Goal: Task Accomplishment & Management: Use online tool/utility

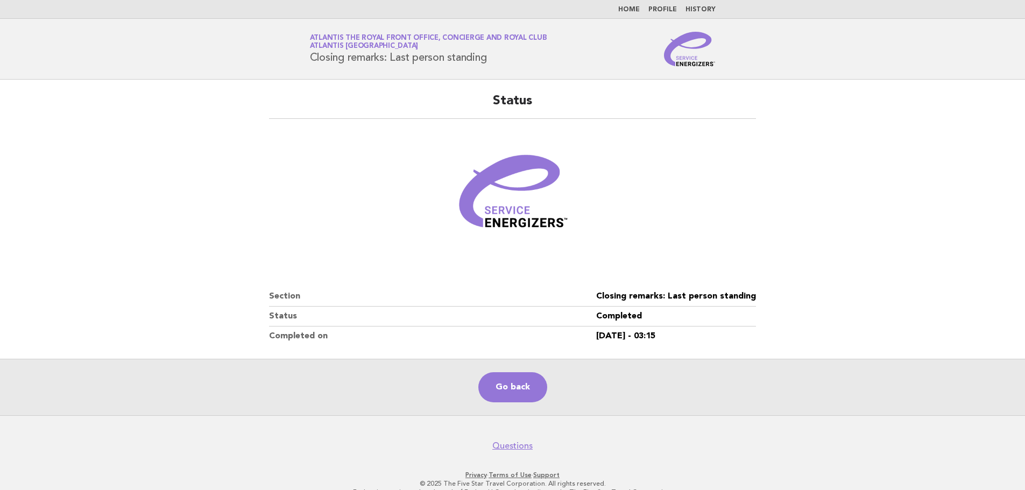
click at [513, 385] on link "Go back" at bounding box center [512, 387] width 69 height 30
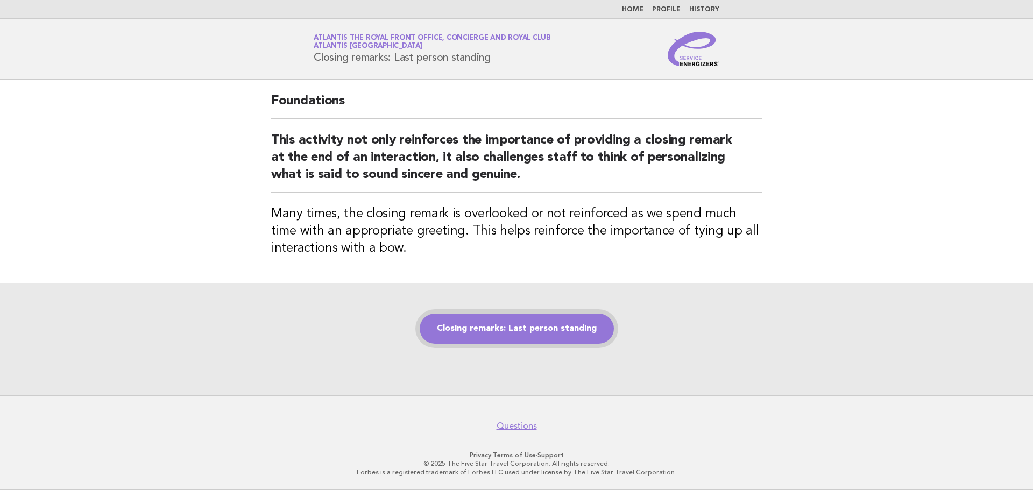
click at [547, 330] on link "Closing remarks: Last person standing" at bounding box center [517, 329] width 194 height 30
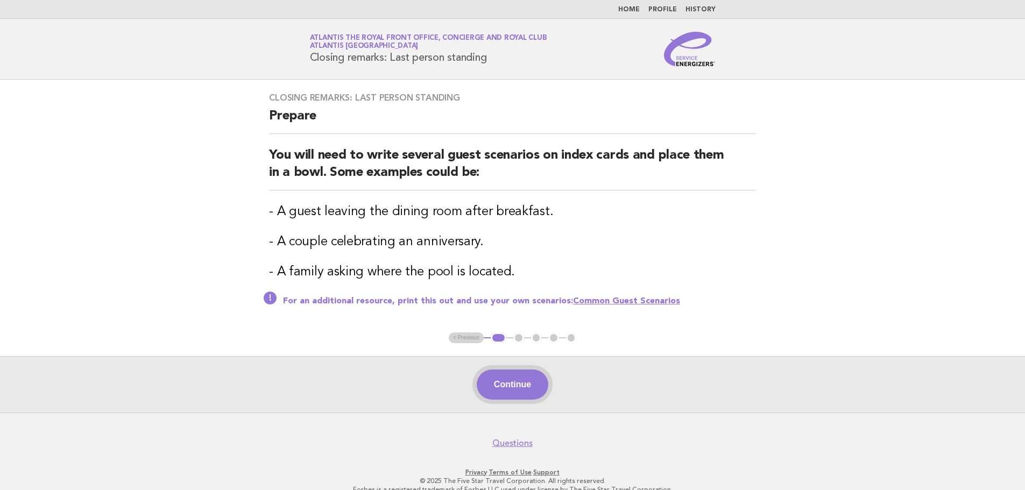
click at [537, 382] on button "Continue" at bounding box center [513, 384] width 72 height 30
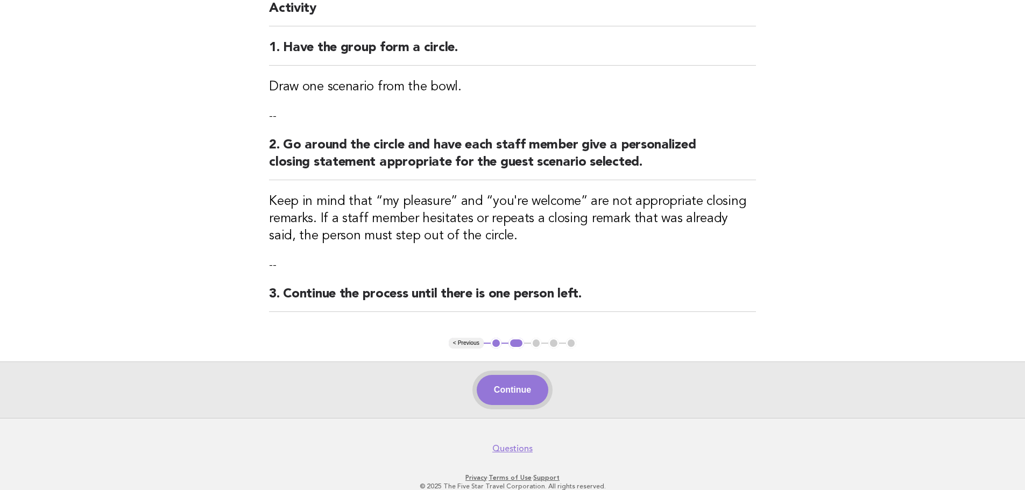
click at [535, 401] on button "Continue" at bounding box center [513, 390] width 72 height 30
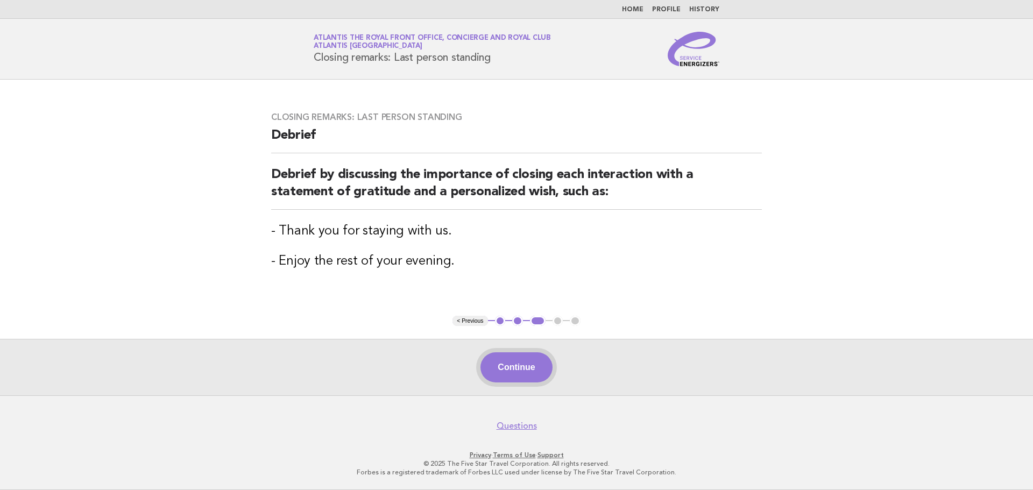
click at [530, 361] on button "Continue" at bounding box center [516, 367] width 72 height 30
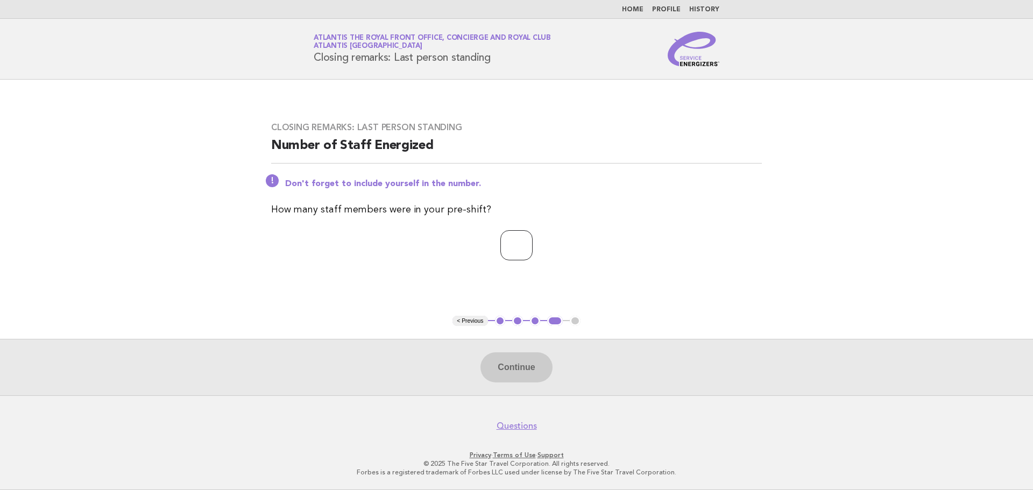
click at [511, 250] on input "number" at bounding box center [516, 245] width 32 height 30
type input "*"
click at [496, 358] on button "Continue" at bounding box center [516, 367] width 72 height 30
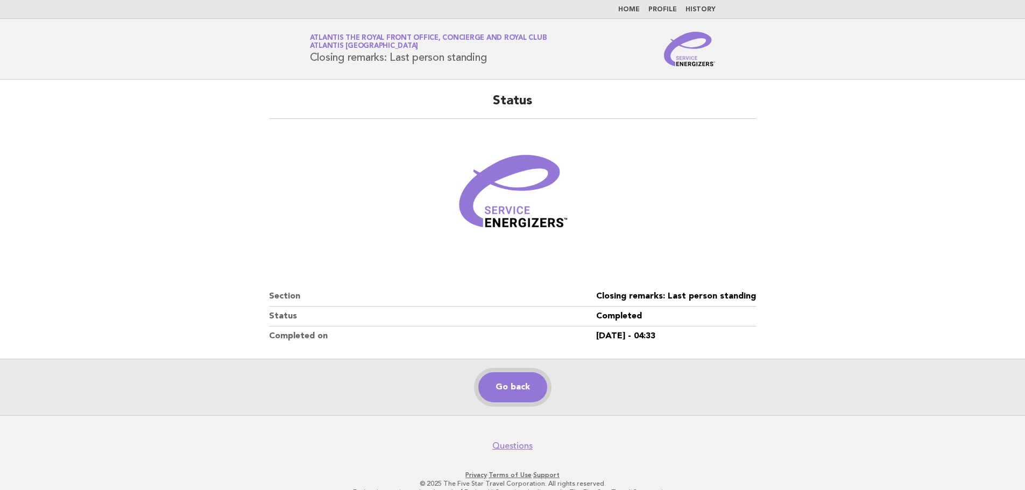
click at [530, 402] on link "Go back" at bounding box center [512, 387] width 69 height 30
click at [500, 386] on link "Go back" at bounding box center [512, 387] width 69 height 30
